Goal: Task Accomplishment & Management: Manage account settings

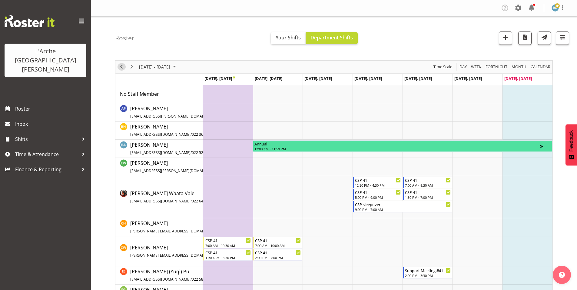
click at [121, 64] on span "Previous" at bounding box center [121, 67] width 7 height 8
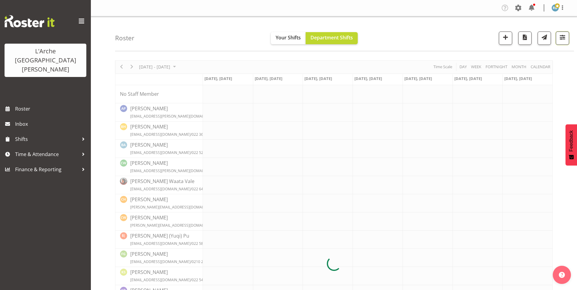
click at [565, 37] on span "button" at bounding box center [562, 37] width 8 height 8
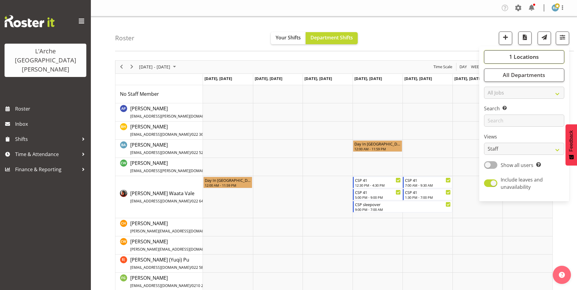
click at [531, 55] on span "1 Locations" at bounding box center [524, 56] width 30 height 7
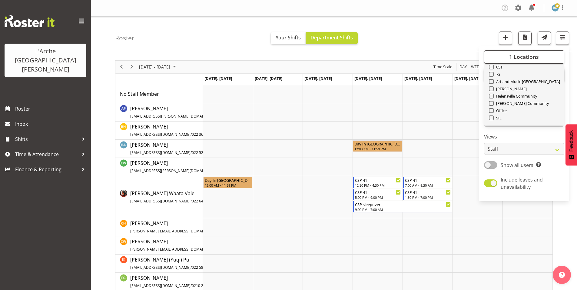
click at [509, 129] on span "Select All" at bounding box center [501, 132] width 19 height 6
checkbox input "true"
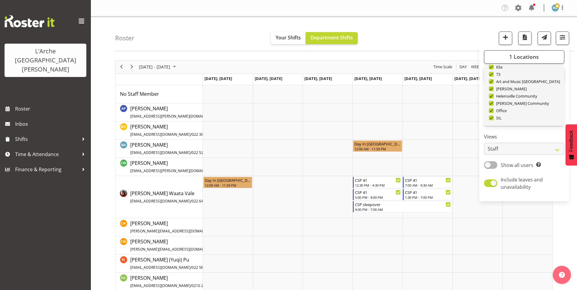
checkbox input "true"
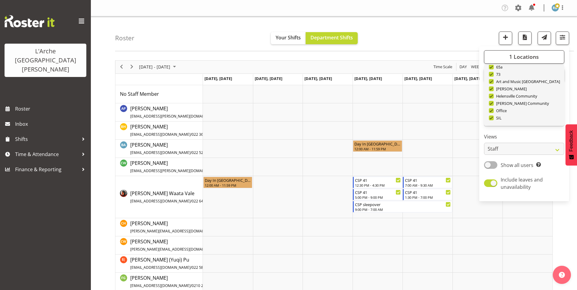
checkbox input "true"
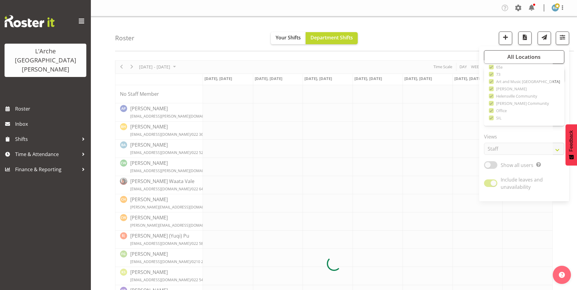
click at [504, 147] on div "[DATE] - [DATE] [DATE] Day Week Fortnight Month calendar Month Agenda Time Scal…" at bounding box center [333, 263] width 437 height 406
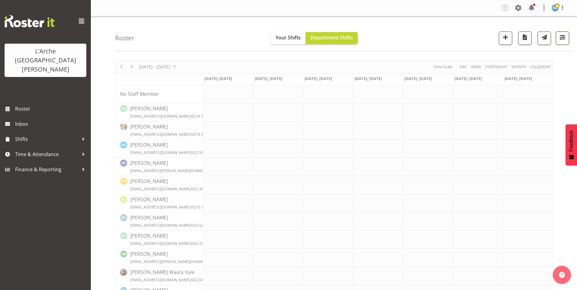
click at [565, 33] on span "button" at bounding box center [562, 37] width 8 height 8
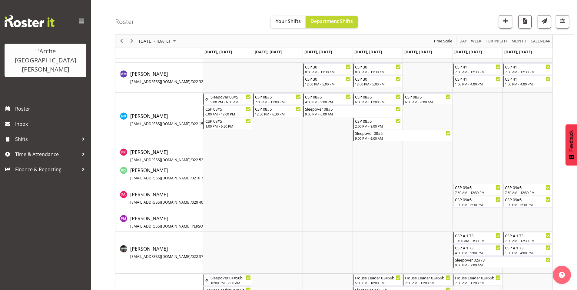
scroll to position [1409, 0]
click at [130, 42] on span "Next" at bounding box center [131, 42] width 7 height 8
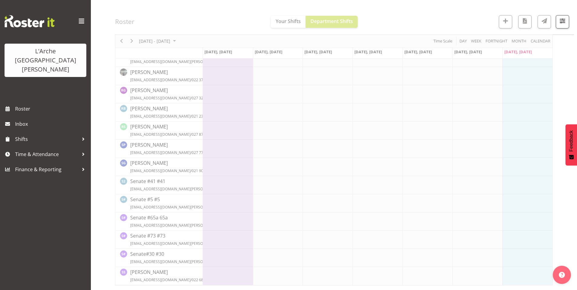
scroll to position [741, 0]
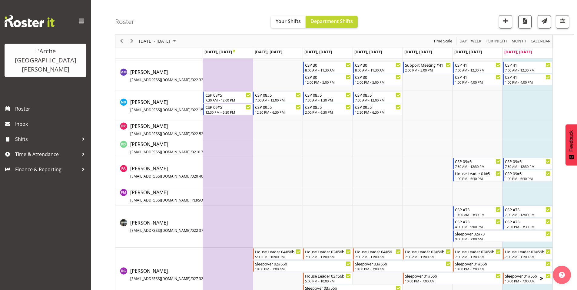
scroll to position [1314, 0]
